Goal: Information Seeking & Learning: Learn about a topic

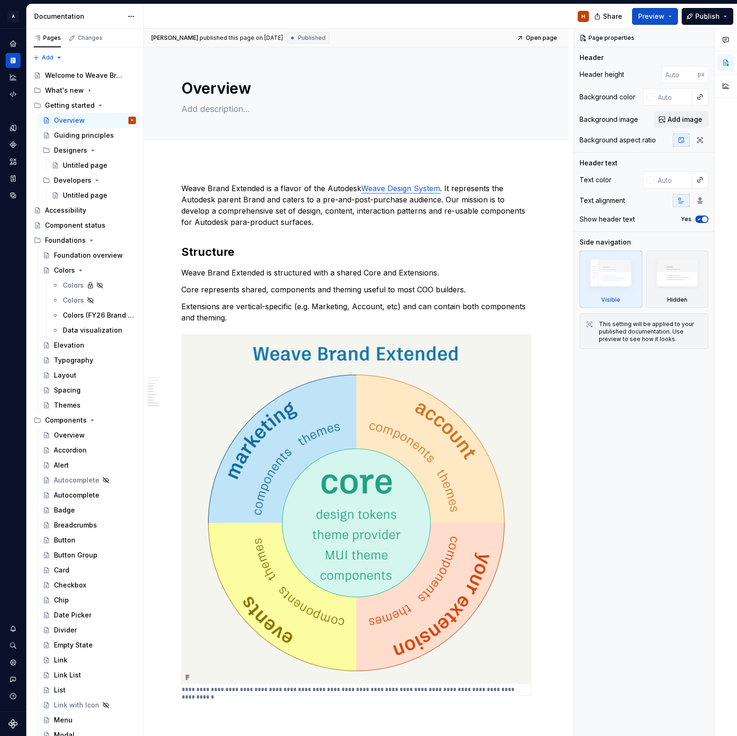
scroll to position [746, 0]
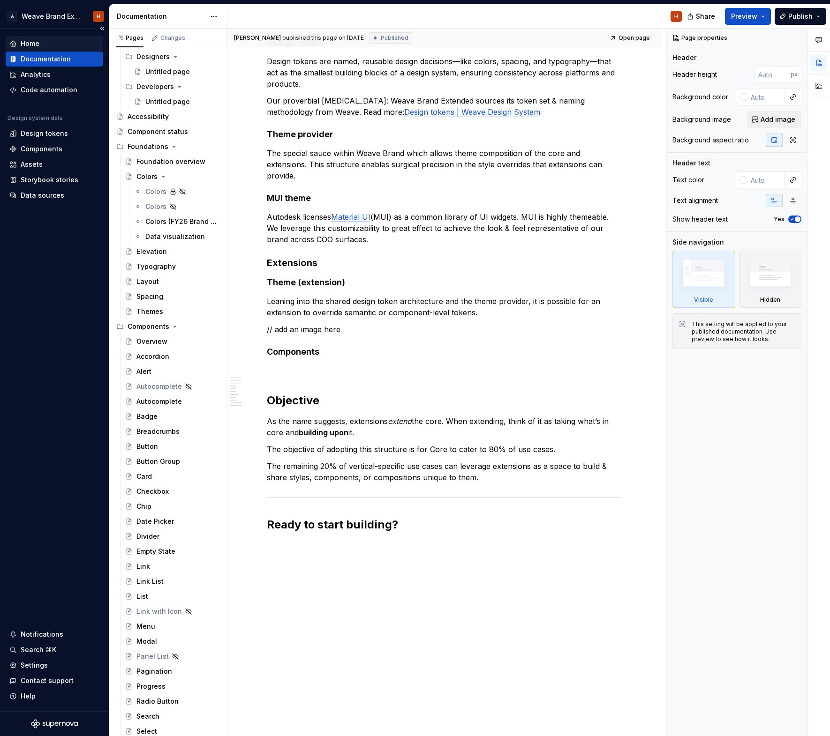
type textarea "*"
click at [40, 41] on div "Home" at bounding box center [54, 43] width 90 height 9
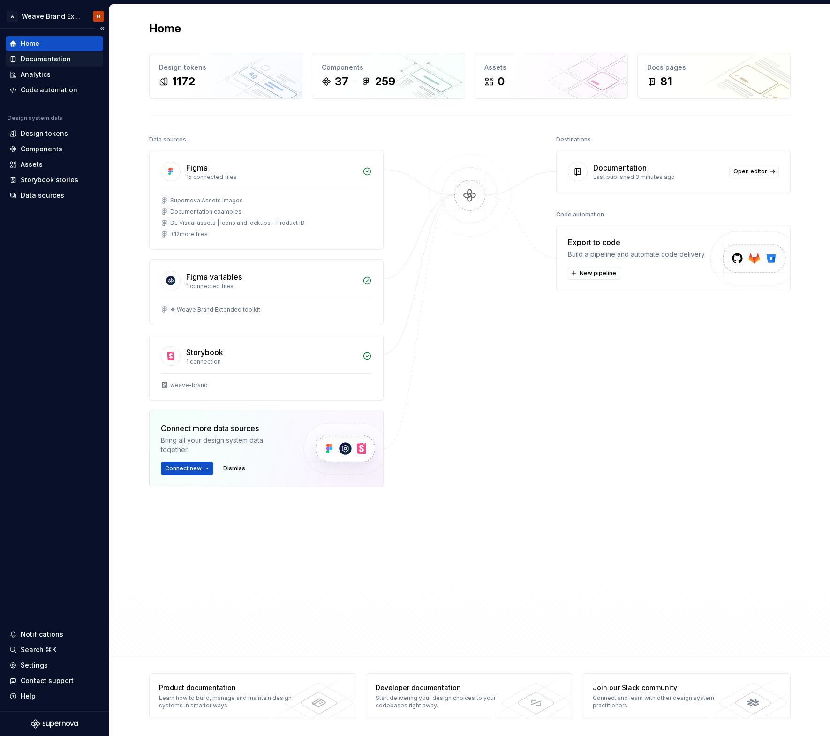
click at [70, 61] on div "Documentation" at bounding box center [54, 58] width 90 height 9
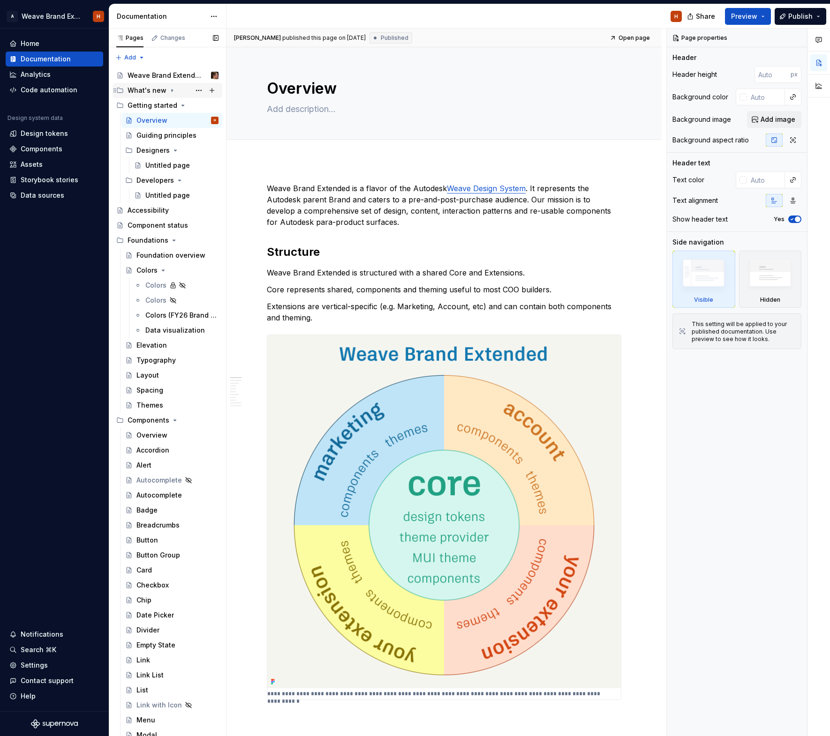
click at [149, 90] on div "What's new" at bounding box center [147, 90] width 39 height 9
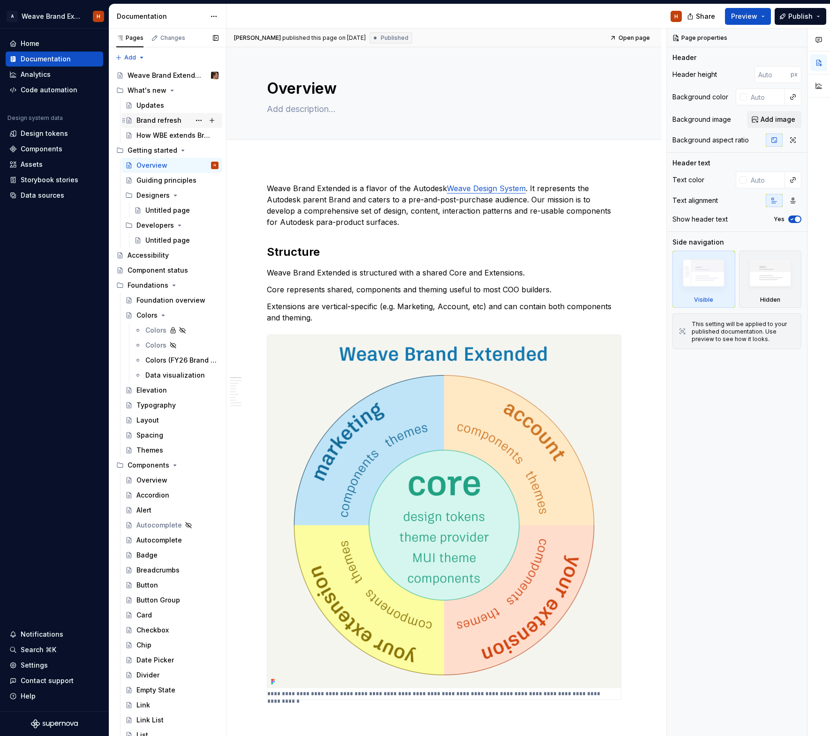
click at [157, 114] on div "Brand refresh" at bounding box center [177, 120] width 82 height 13
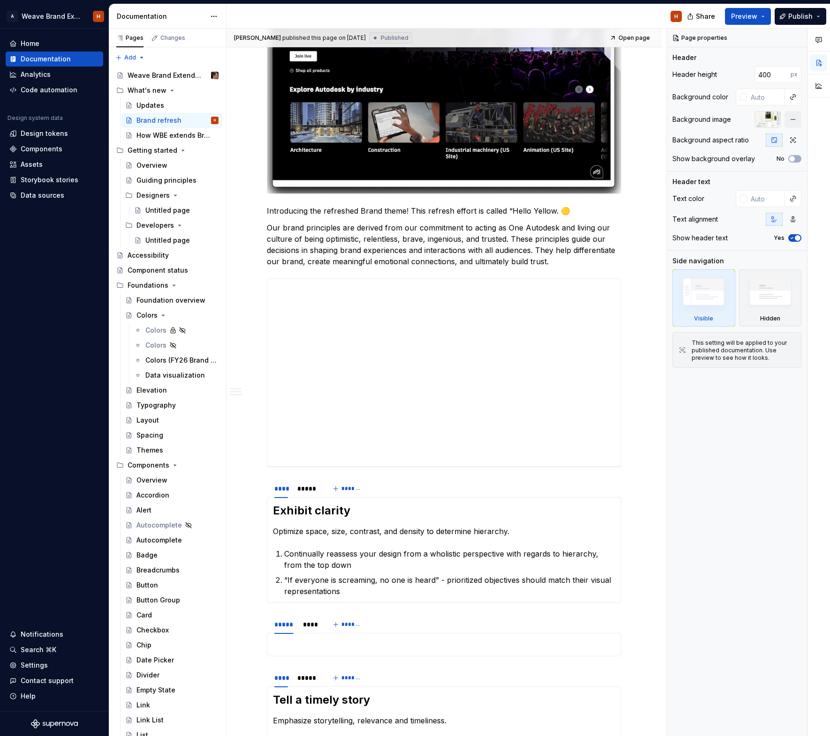
scroll to position [432, 0]
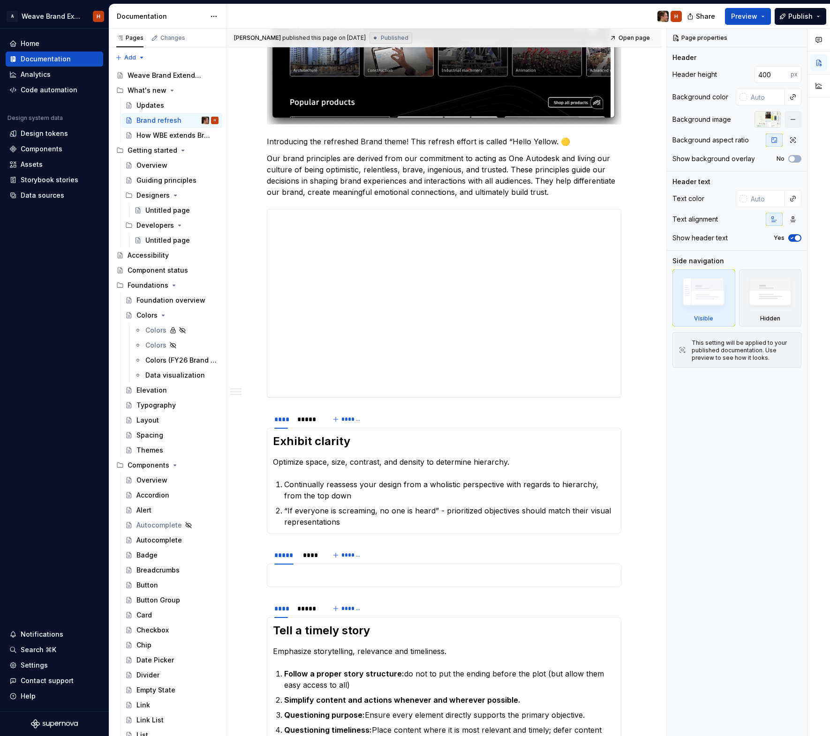
type textarea "*"
type input "#161616"
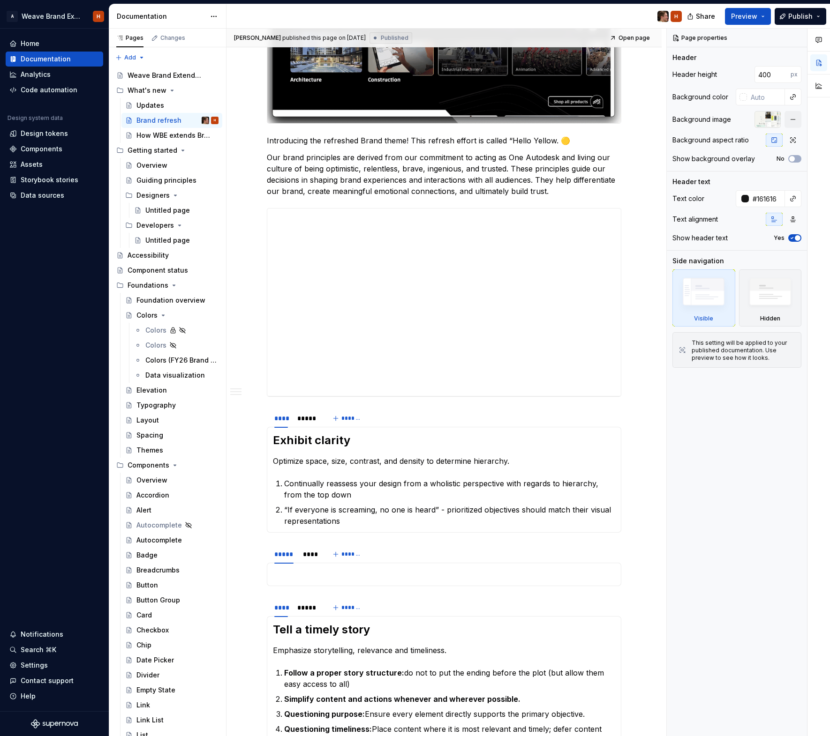
type textarea "*"
